Goal: Information Seeking & Learning: Learn about a topic

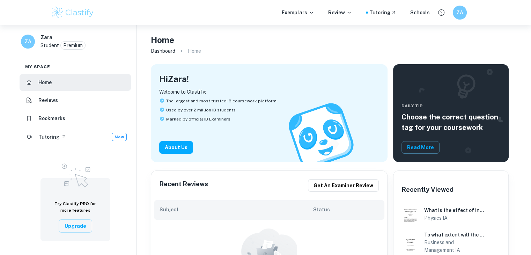
click at [317, 18] on div "Exemplars Review Tutoring Schools ZA" at bounding box center [265, 13] width 447 height 14
click at [307, 15] on p "Exemplars" at bounding box center [298, 13] width 32 height 8
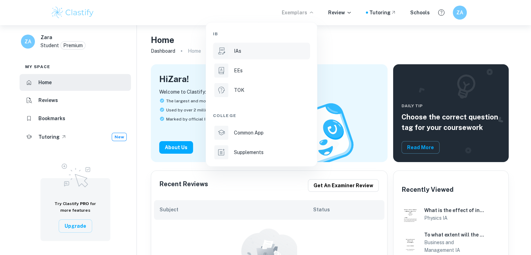
click at [281, 55] on li "IAs" at bounding box center [261, 51] width 97 height 17
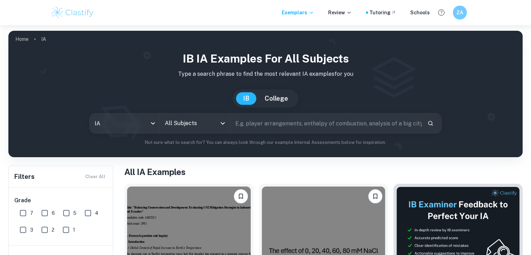
scroll to position [148, 0]
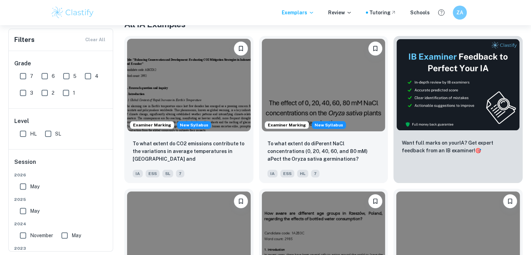
click at [47, 138] on input "SL" at bounding box center [48, 134] width 14 height 14
checkbox input "true"
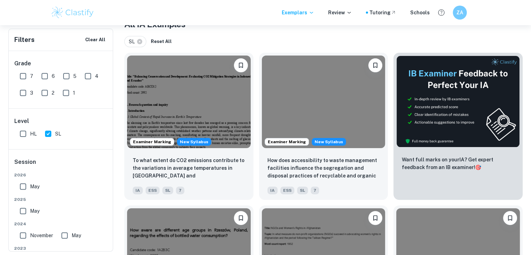
click at [25, 211] on input "May" at bounding box center [23, 211] width 14 height 14
checkbox input "true"
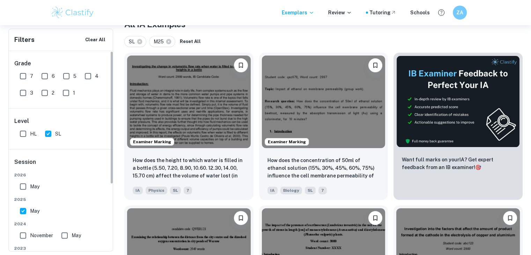
click at [26, 79] on input "7" at bounding box center [23, 76] width 14 height 14
checkbox input "true"
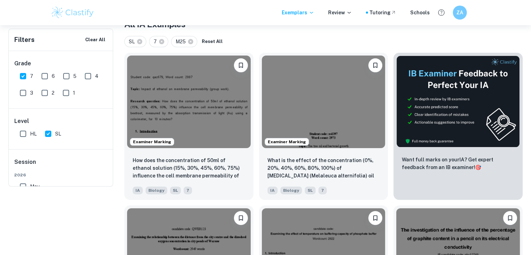
scroll to position [67, 0]
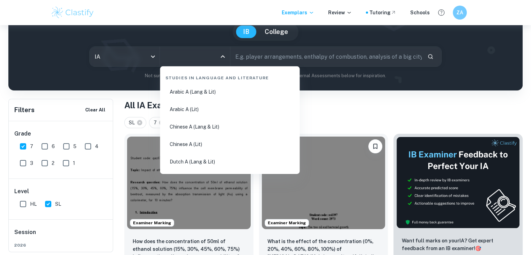
click at [165, 57] on input "All Subjects" at bounding box center [189, 56] width 53 height 13
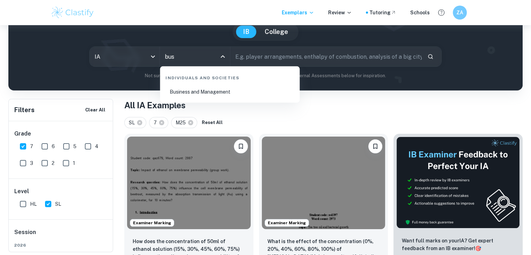
click at [198, 93] on li "Business and Management" at bounding box center [230, 92] width 134 height 16
type input "Business and Management"
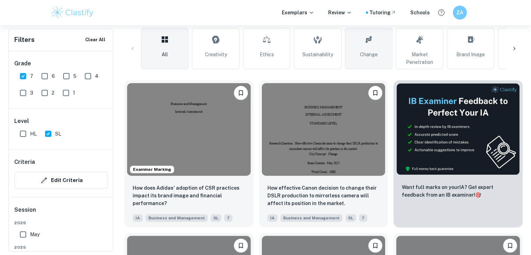
scroll to position [565, 0]
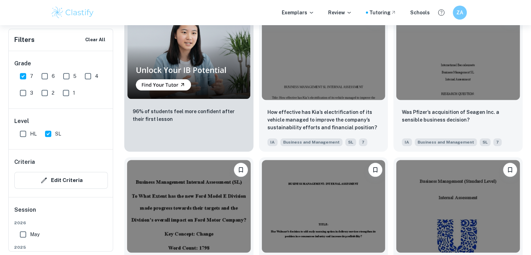
click at [528, 106] on div "Home IA Business and Management IB Business and Management IA examples Type a s…" at bounding box center [265, 111] width 531 height 1302
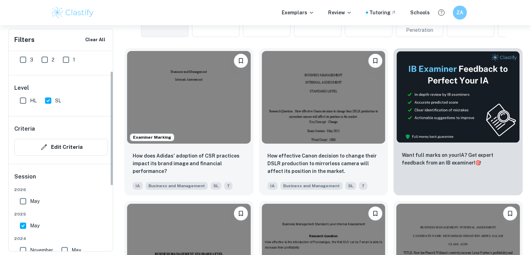
scroll to position [35, 0]
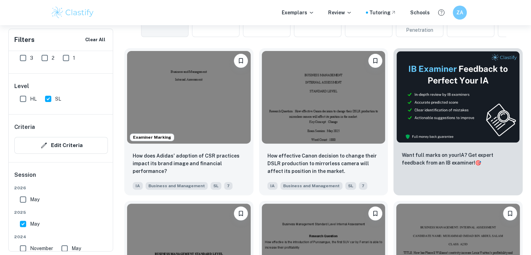
click at [32, 223] on span "May" at bounding box center [34, 224] width 9 height 8
click at [30, 223] on input "May" at bounding box center [23, 224] width 14 height 14
checkbox input "false"
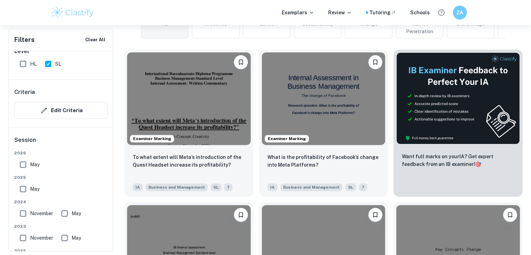
scroll to position [214, 0]
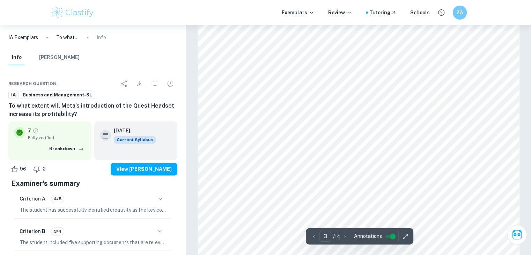
scroll to position [983, 0]
drag, startPoint x: 232, startPoint y: 84, endPoint x: 257, endPoint y: 116, distance: 40.8
drag, startPoint x: 330, startPoint y: 216, endPoint x: 311, endPoint y: 203, distance: 22.9
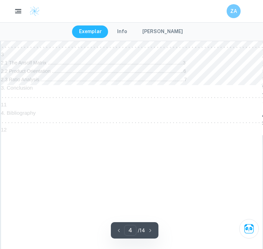
scroll to position [1209, 0]
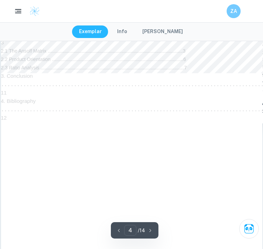
drag, startPoint x: 32, startPoint y: 111, endPoint x: 163, endPoint y: 199, distance: 157.6
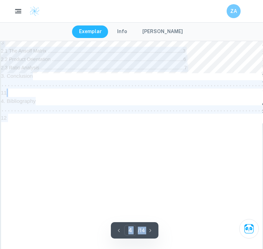
drag, startPoint x: 163, startPoint y: 199, endPoint x: 147, endPoint y: 189, distance: 19.5
copy div "Written by Natalia Ask Clai Incorrect Criterion B An assessment of the validity…"
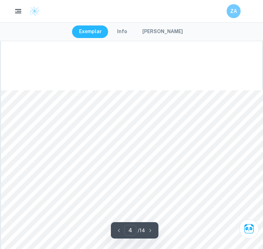
type input "5"
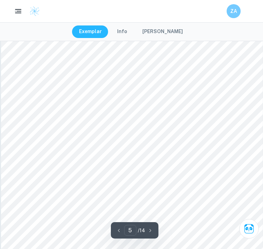
scroll to position [1593, 0]
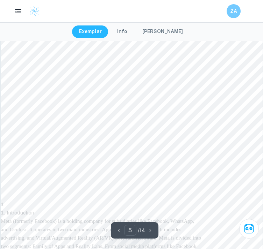
scroll to position [1768, 0]
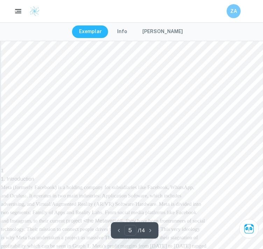
drag, startPoint x: 33, startPoint y: 122, endPoint x: 127, endPoint y: 183, distance: 111.4
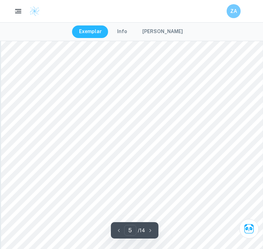
scroll to position [1593, 0]
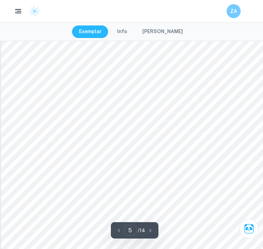
drag, startPoint x: 38, startPoint y: 107, endPoint x: 106, endPoint y: 124, distance: 70.3
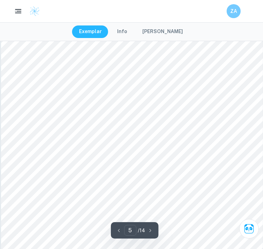
scroll to position [1593, 0]
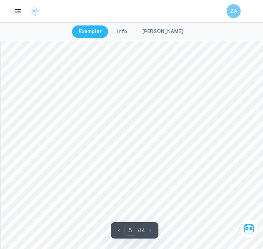
drag, startPoint x: 36, startPoint y: 108, endPoint x: 184, endPoint y: 113, distance: 148.1
drag, startPoint x: 34, startPoint y: 122, endPoint x: 95, endPoint y: 133, distance: 62.5
click at [95, 133] on div at bounding box center [173, 134] width 206 height 8
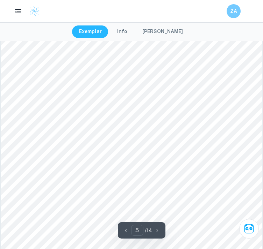
drag, startPoint x: 34, startPoint y: 72, endPoint x: 50, endPoint y: 76, distance: 16.5
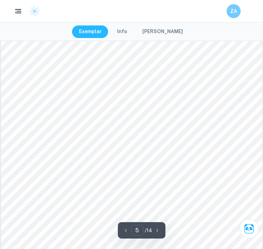
scroll to position [1628, 0]
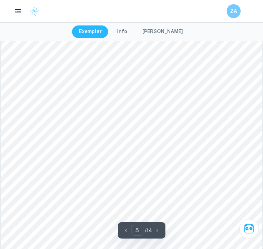
drag, startPoint x: 34, startPoint y: 69, endPoint x: 229, endPoint y: 193, distance: 231.8
copy div "Meta developed software services and mainly used Product Development, by releas…"
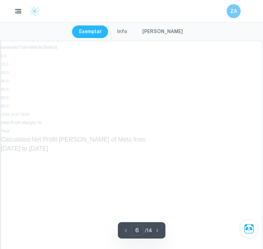
scroll to position [1999, 0]
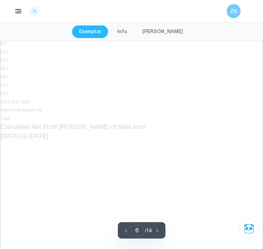
drag, startPoint x: 34, startPoint y: 52, endPoint x: 230, endPoint y: 190, distance: 240.0
copy div "markets (becoming a <cash cow=) , leaving diversification as the only option to…"
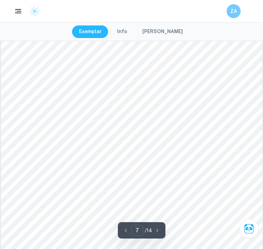
scroll to position [2313, 0]
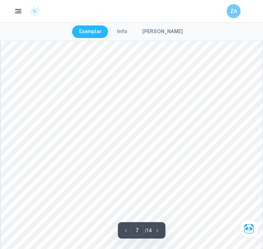
drag, startPoint x: 33, startPoint y: 111, endPoint x: 138, endPoint y: 210, distance: 144.5
copy div "entire market of AR/VR (despite the product itself not being mass market orient…"
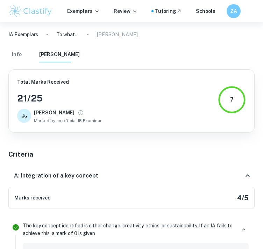
type input "6"
